Goal: Check status

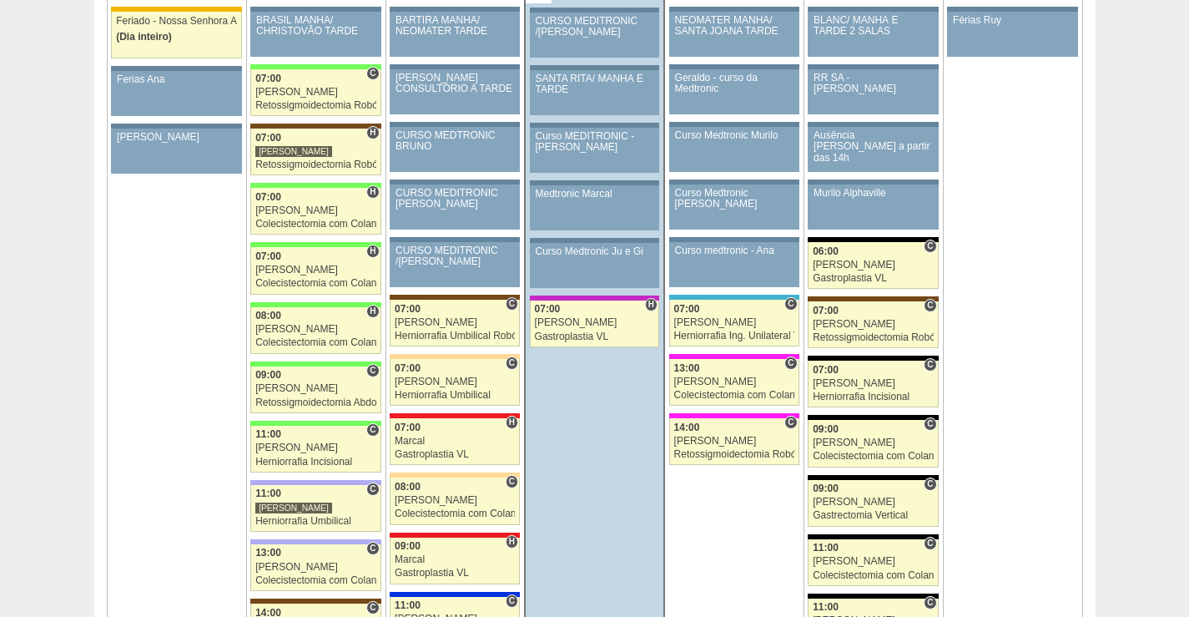
scroll to position [1920, 0]
click at [1056, 223] on td "18 + 88540 [GEOGRAPHIC_DATA] Férias Ruy Paciente não informado [PERSON_NAME] nã…" at bounding box center [1012, 350] width 139 height 744
drag, startPoint x: 1104, startPoint y: 443, endPoint x: 1087, endPoint y: 459, distance: 23.6
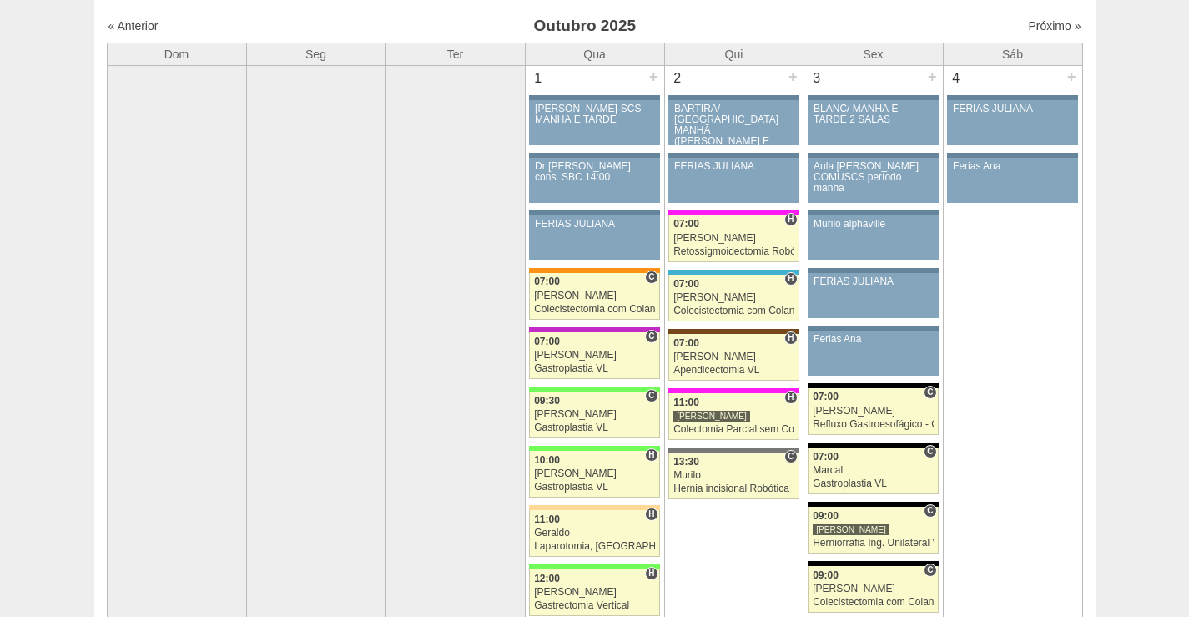
scroll to position [0, 0]
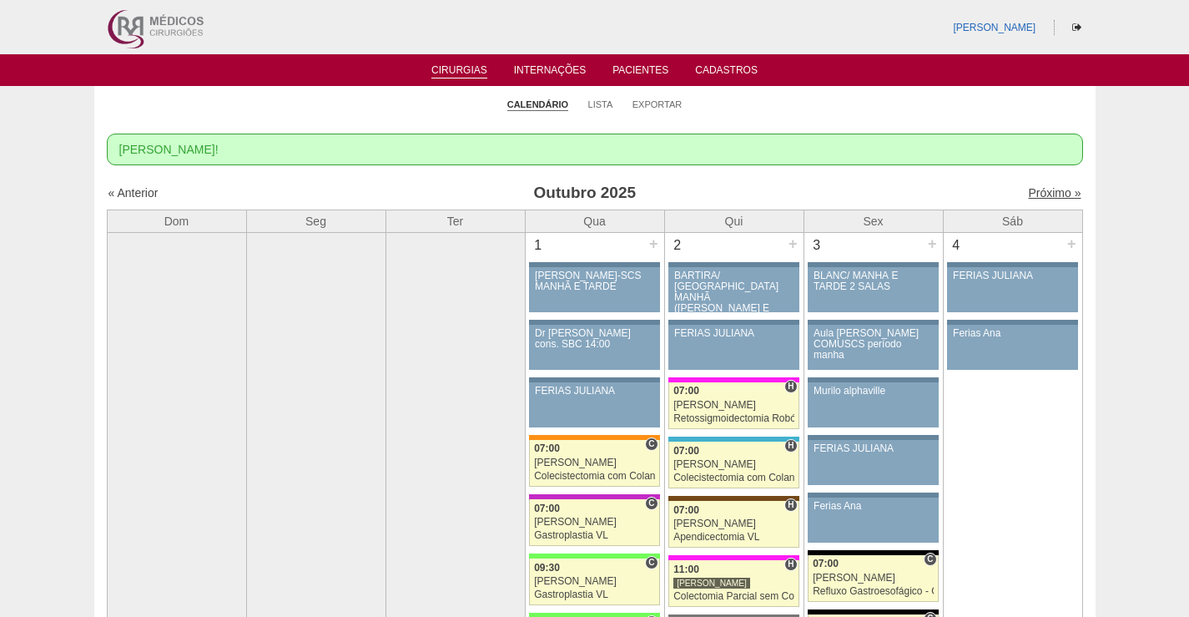
click at [1040, 192] on link "Próximo »" at bounding box center [1054, 192] width 53 height 13
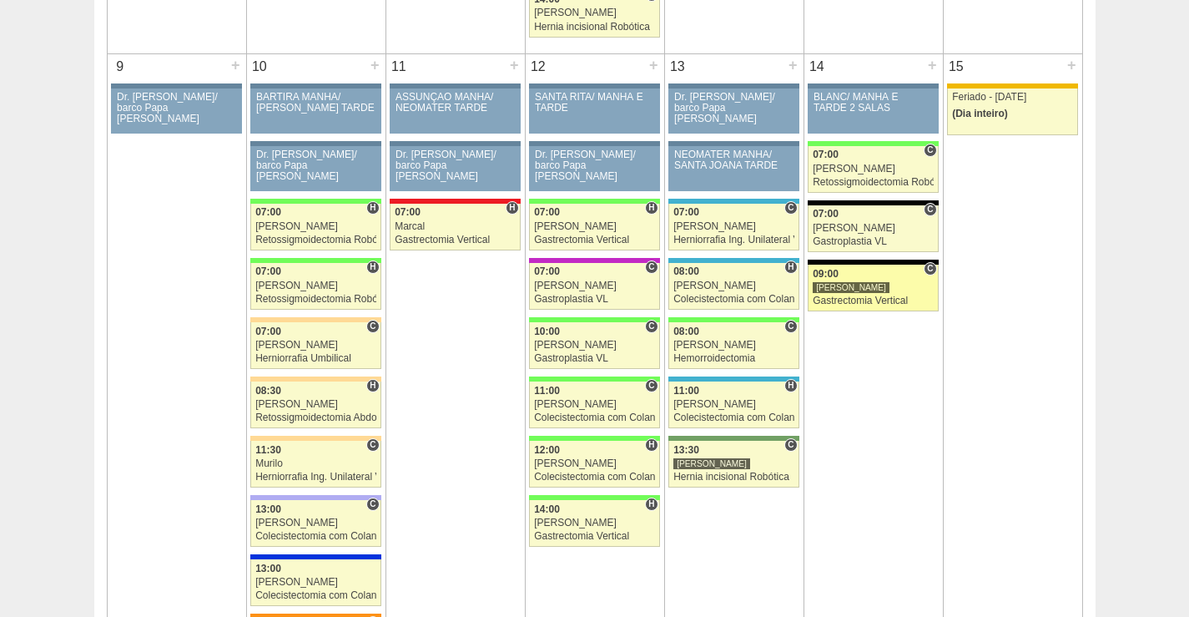
scroll to position [918, 0]
